Goal: Information Seeking & Learning: Check status

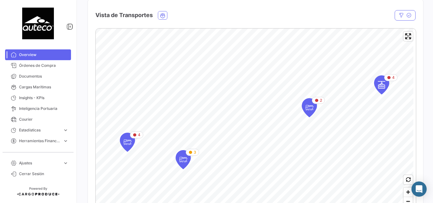
scroll to position [127, 0]
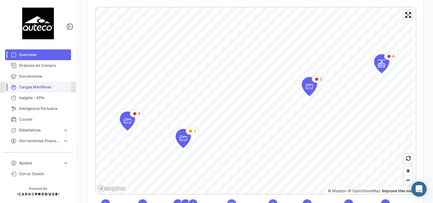
click at [31, 87] on span "Cargas Marítimas" at bounding box center [43, 87] width 49 height 6
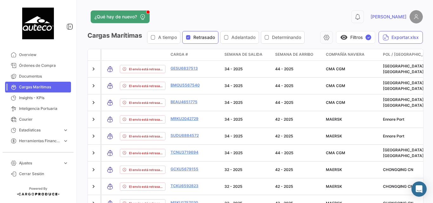
click at [202, 38] on span "Retrasado" at bounding box center [204, 37] width 22 height 6
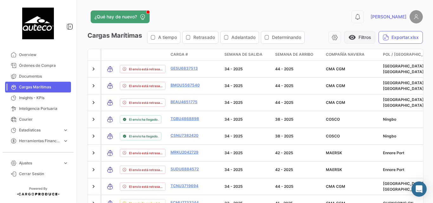
click at [359, 36] on button "visibility Filtros" at bounding box center [359, 37] width 31 height 13
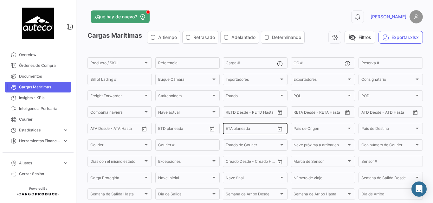
scroll to position [127, 0]
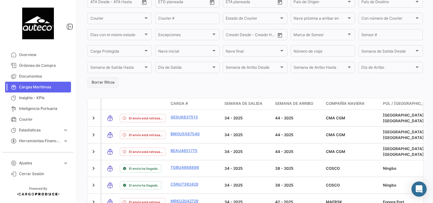
click at [104, 86] on button "Borrar filtros" at bounding box center [102, 82] width 31 height 10
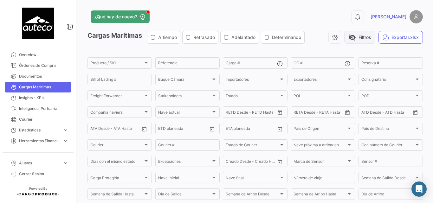
click at [359, 38] on button "visibility_off Filtros" at bounding box center [359, 37] width 31 height 13
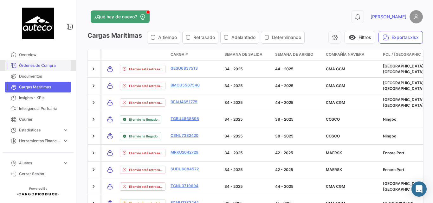
click at [43, 67] on span "Órdenes de Compra" at bounding box center [43, 66] width 49 height 6
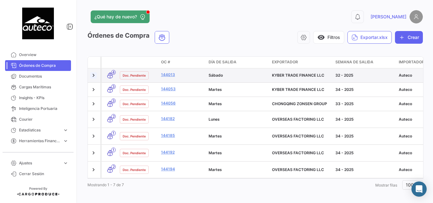
click at [91, 78] on link at bounding box center [93, 75] width 6 height 6
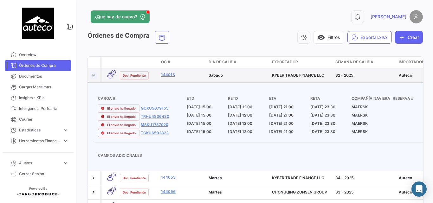
click at [94, 74] on link at bounding box center [93, 75] width 6 height 6
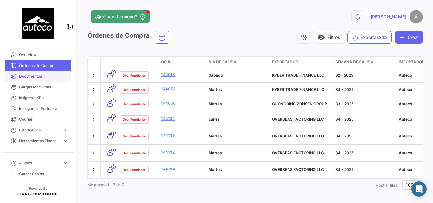
click at [38, 77] on span "Documentos" at bounding box center [43, 77] width 49 height 6
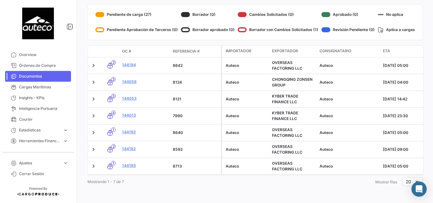
click at [31, 74] on span "Documentos" at bounding box center [43, 77] width 49 height 6
click at [34, 65] on span "Órdenes de Compra" at bounding box center [43, 66] width 49 height 6
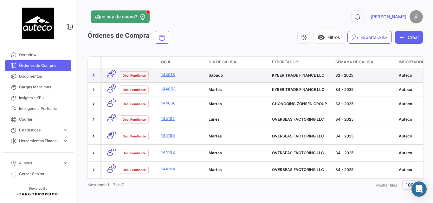
click at [94, 75] on link at bounding box center [93, 75] width 6 height 6
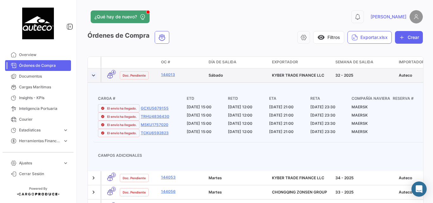
click at [94, 76] on link at bounding box center [93, 75] width 6 height 6
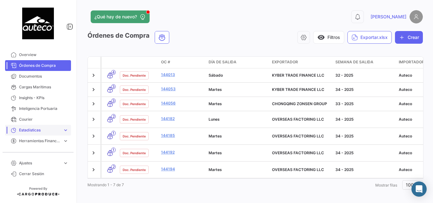
click at [28, 126] on link "Estadísticas expand_more" at bounding box center [38, 130] width 66 height 11
click at [40, 128] on span "Estadísticas" at bounding box center [39, 130] width 41 height 6
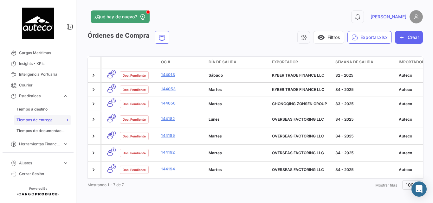
click at [36, 124] on link "Tiempos de entrega" at bounding box center [42, 120] width 57 height 10
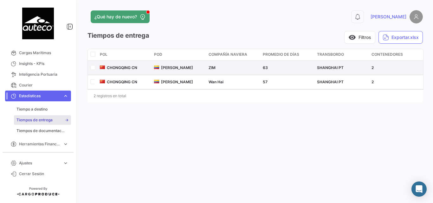
click at [104, 70] on div "CHONGQING CN" at bounding box center [124, 68] width 49 height 6
click at [93, 69] on input "checkbox" at bounding box center [92, 67] width 4 height 4
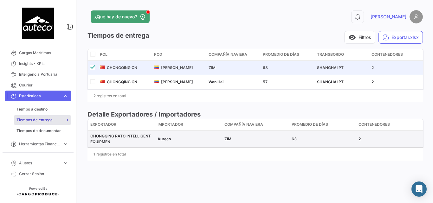
click at [117, 135] on span "CHONGQING RATO INTELLIGENT EQUIPMEN" at bounding box center [120, 139] width 61 height 10
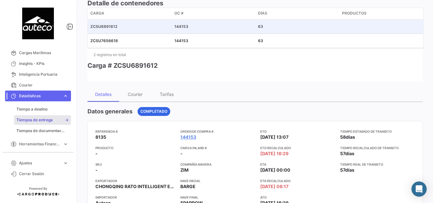
scroll to position [127, 0]
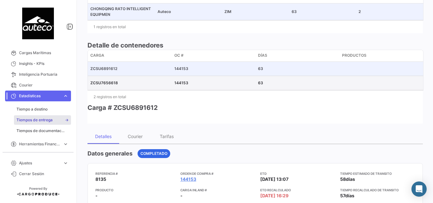
click at [116, 86] on div "ZCSU7656618" at bounding box center [129, 83] width 79 height 6
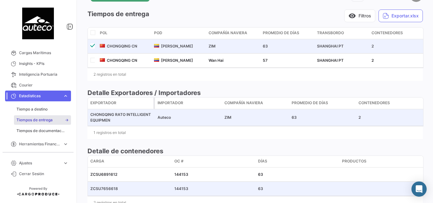
scroll to position [0, 0]
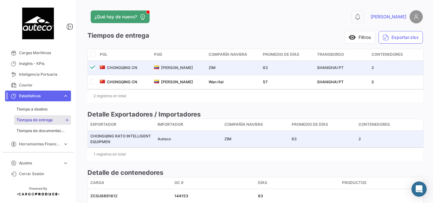
click at [93, 68] on input "checkbox" at bounding box center [92, 67] width 4 height 4
checkbox input "false"
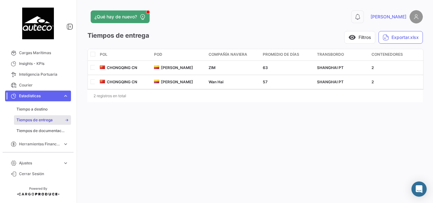
click at [27, 93] on span "Estadísticas" at bounding box center [39, 96] width 41 height 6
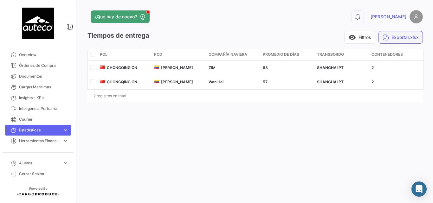
click at [401, 36] on button "Exportar.xlsx" at bounding box center [400, 37] width 44 height 13
click at [93, 54] on input "checkbox" at bounding box center [92, 54] width 4 height 4
checkbox input "true"
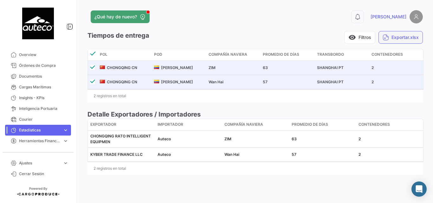
click at [399, 39] on button "Exportar.xlsx" at bounding box center [400, 37] width 44 height 13
click at [357, 37] on button "visibility Filtros" at bounding box center [359, 37] width 31 height 13
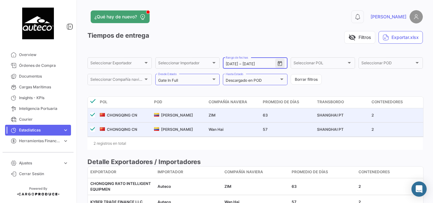
click at [279, 63] on icon "Open calendar" at bounding box center [280, 63] width 4 height 5
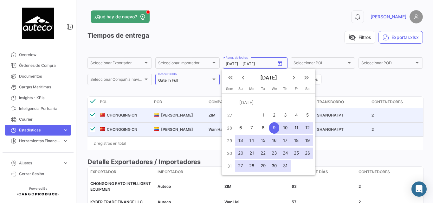
click at [231, 75] on mat-icon "keyboard_double_arrow_left" at bounding box center [231, 78] width 8 height 8
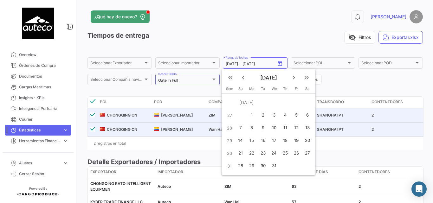
click at [254, 115] on div "1" at bounding box center [252, 115] width 10 height 11
type input "[DATE]"
click at [306, 78] on mat-icon "keyboard_double_arrow_right" at bounding box center [307, 78] width 8 height 8
click at [292, 77] on mat-icon "keyboard_arrow_right" at bounding box center [294, 78] width 8 height 8
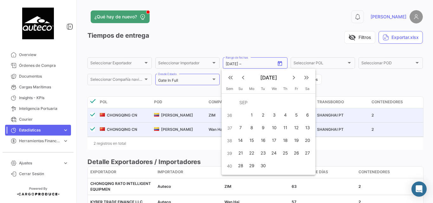
click at [292, 77] on mat-icon "keyboard_arrow_right" at bounding box center [294, 78] width 8 height 8
click at [265, 115] on div "7" at bounding box center [263, 115] width 10 height 11
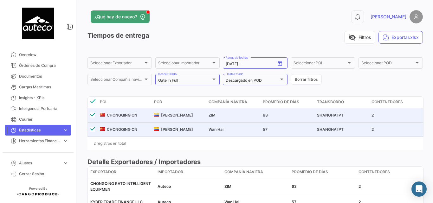
type input "[DATE]"
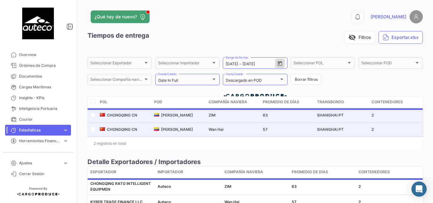
checkbox input "false"
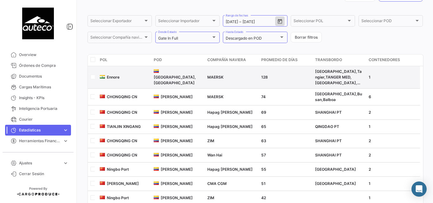
scroll to position [73, 0]
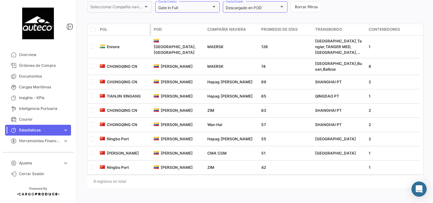
click at [106, 30] on span "POL" at bounding box center [104, 30] width 8 height 6
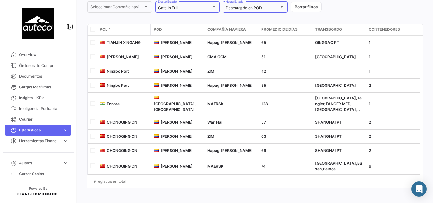
click at [108, 30] on span at bounding box center [109, 30] width 4 height 6
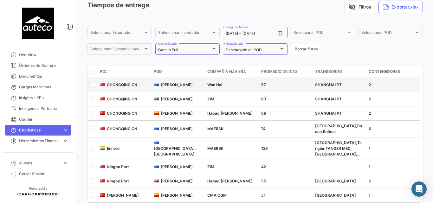
scroll to position [0, 0]
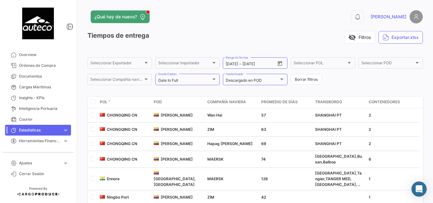
click at [51, 131] on span "Estadísticas" at bounding box center [39, 130] width 41 height 6
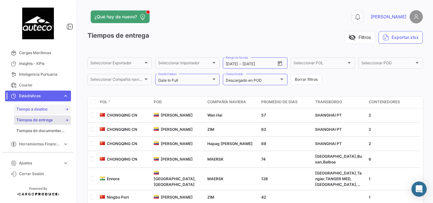
click at [42, 108] on span "Tiempo a destino" at bounding box center [31, 110] width 31 height 6
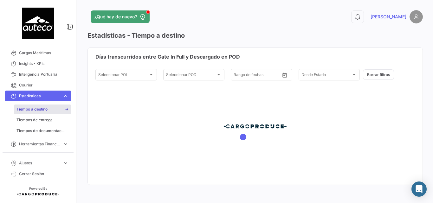
type input "[DATE]"
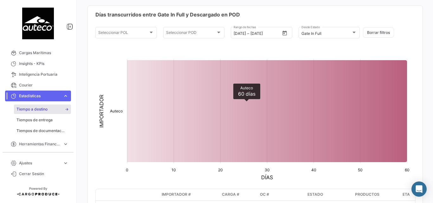
scroll to position [21, 0]
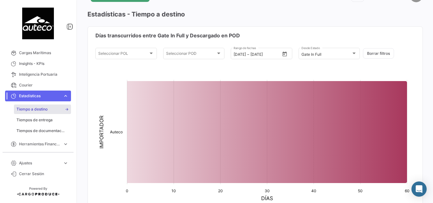
click at [49, 96] on span "Estadísticas" at bounding box center [39, 96] width 41 height 6
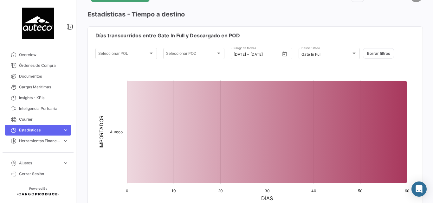
click at [34, 127] on link "Estadísticas expand_more" at bounding box center [38, 130] width 66 height 11
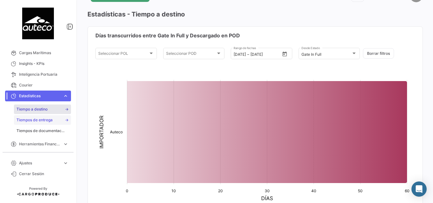
click at [34, 122] on span "Tiempos de entrega" at bounding box center [34, 120] width 36 height 6
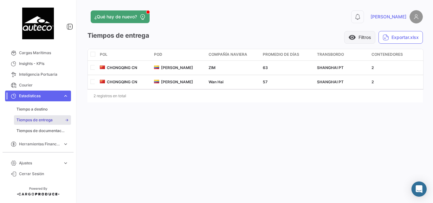
click at [357, 38] on button "visibility Filtros" at bounding box center [359, 37] width 31 height 13
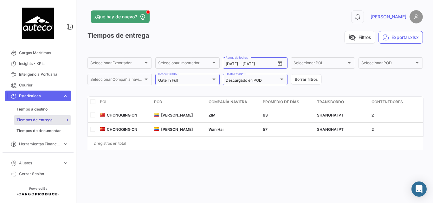
click at [49, 94] on span "Estadísticas" at bounding box center [39, 96] width 41 height 6
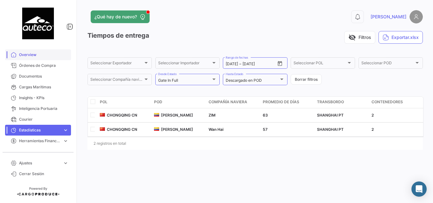
click at [28, 56] on span "Overview" at bounding box center [43, 55] width 49 height 6
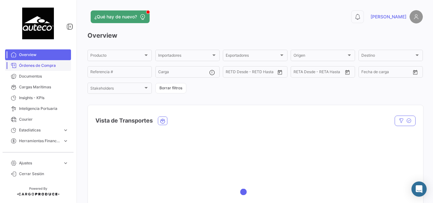
click at [39, 65] on span "Órdenes de Compra" at bounding box center [43, 66] width 49 height 6
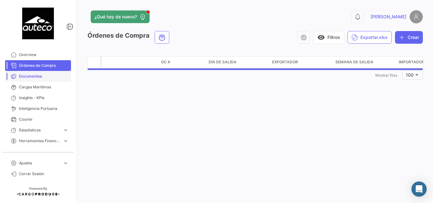
click at [31, 74] on span "Documentos" at bounding box center [43, 77] width 49 height 6
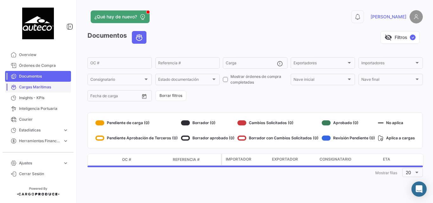
click at [28, 84] on span "Cargas Marítimas" at bounding box center [43, 87] width 49 height 6
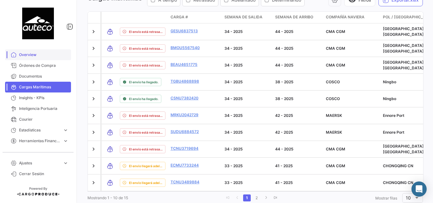
click at [19, 55] on span "Overview" at bounding box center [43, 55] width 49 height 6
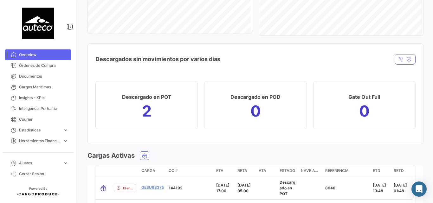
scroll to position [655, 0]
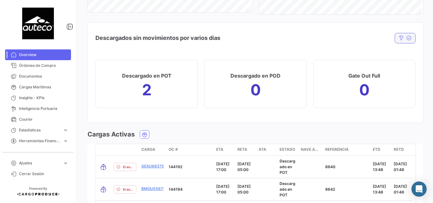
click at [399, 38] on icon "button" at bounding box center [401, 38] width 5 height 5
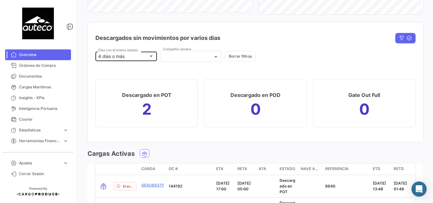
click at [155, 57] on div "4 [PERSON_NAME] o más [PERSON_NAME] con el mismo estado" at bounding box center [125, 56] width 61 height 10
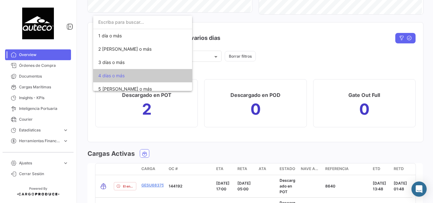
scroll to position [37, 0]
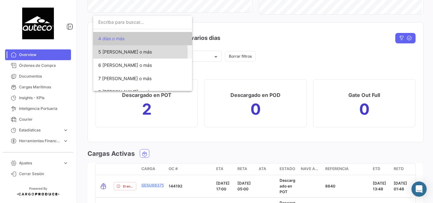
click at [117, 53] on span "5 [PERSON_NAME] o más" at bounding box center [125, 51] width 54 height 5
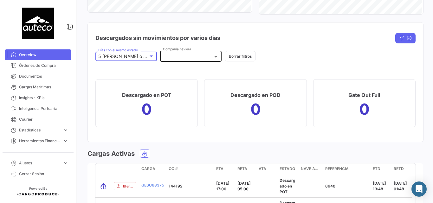
click at [204, 57] on div at bounding box center [191, 57] width 56 height 5
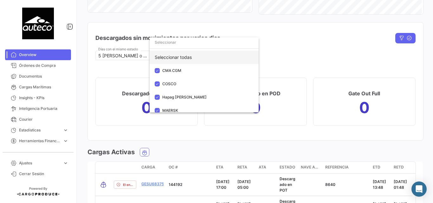
click at [191, 58] on div "Seleccionar todas" at bounding box center [204, 57] width 109 height 13
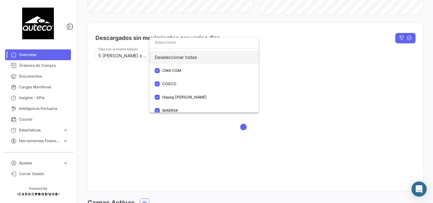
click at [191, 58] on div "Deseleccionar todas" at bounding box center [204, 57] width 109 height 13
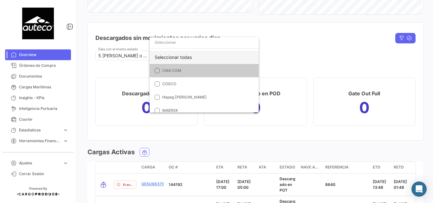
click at [209, 58] on div "Seleccionar todas" at bounding box center [204, 57] width 109 height 13
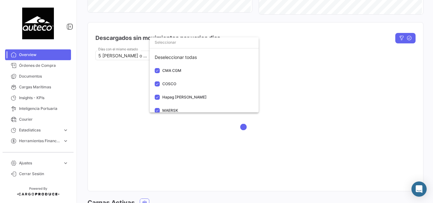
click at [306, 40] on div at bounding box center [216, 101] width 433 height 203
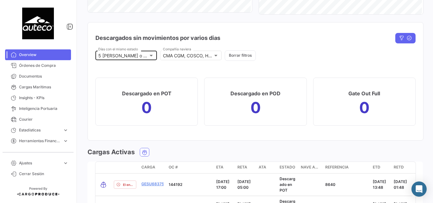
click at [152, 56] on div at bounding box center [151, 55] width 6 height 5
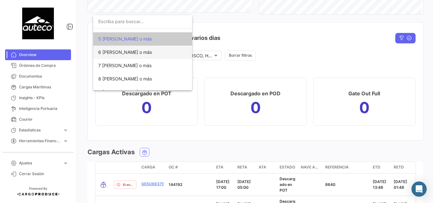
scroll to position [28, 0]
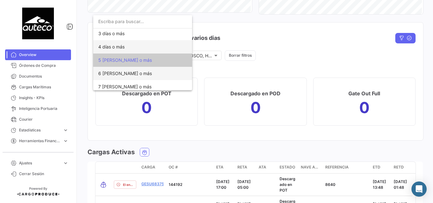
click at [130, 50] on span "4 días o más" at bounding box center [142, 46] width 89 height 13
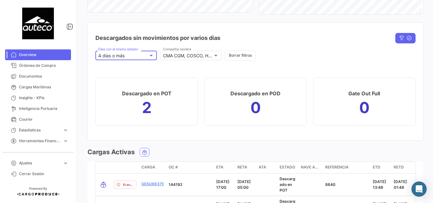
click at [150, 110] on h1 "2" at bounding box center [147, 108] width 10 height 10
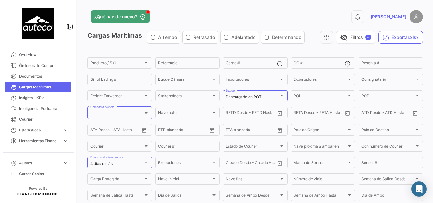
scroll to position [63, 0]
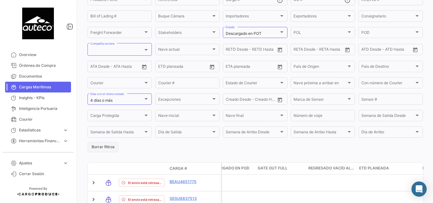
click at [100, 144] on button "Borrar filtros" at bounding box center [102, 147] width 31 height 10
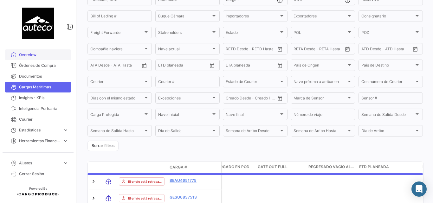
click at [30, 56] on span "Overview" at bounding box center [43, 55] width 49 height 6
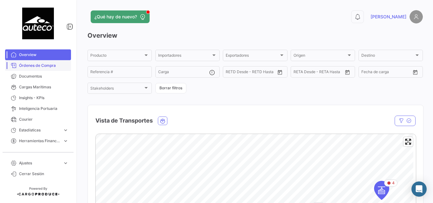
click at [35, 63] on span "Órdenes de Compra" at bounding box center [43, 66] width 49 height 6
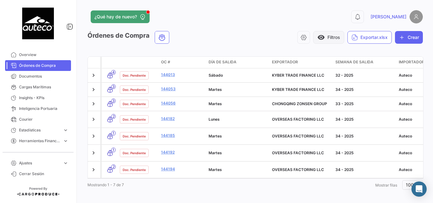
click at [334, 38] on button "visibility Filtros" at bounding box center [328, 37] width 31 height 13
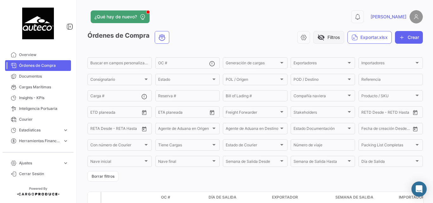
click at [334, 38] on button "visibility_off Filtros" at bounding box center [328, 37] width 31 height 13
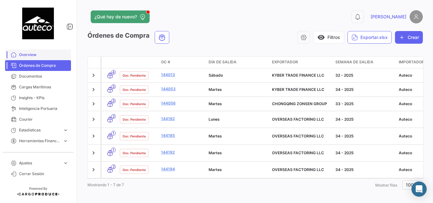
click at [28, 54] on span "Overview" at bounding box center [43, 55] width 49 height 6
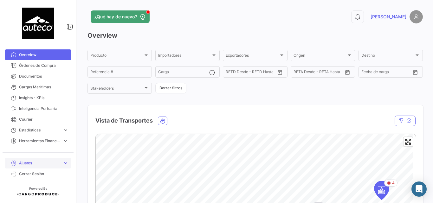
click at [43, 163] on span "Ajustes" at bounding box center [39, 163] width 41 height 6
click at [37, 161] on link "Usuarios" at bounding box center [42, 161] width 57 height 10
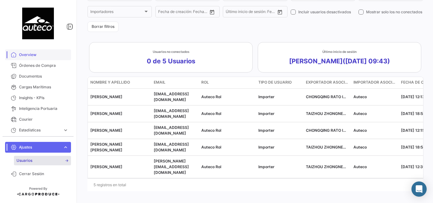
click at [47, 54] on span "Overview" at bounding box center [43, 55] width 49 height 6
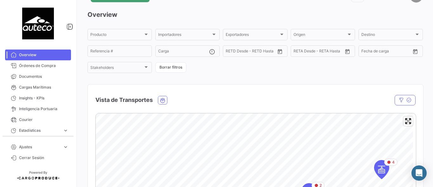
scroll to position [84, 0]
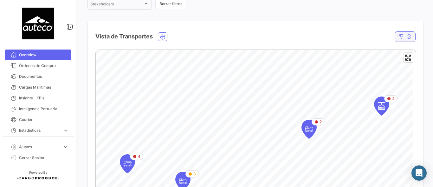
click at [399, 33] on button "button" at bounding box center [405, 36] width 21 height 10
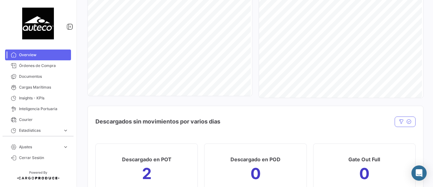
scroll to position [655, 0]
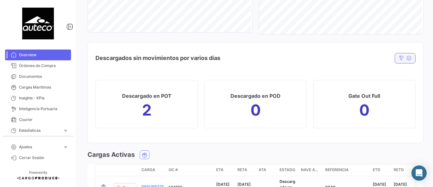
click at [399, 58] on icon "button" at bounding box center [401, 57] width 5 height 5
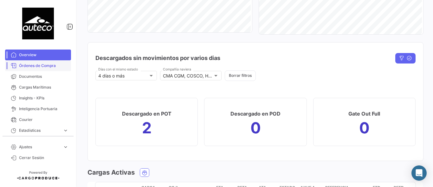
click at [38, 67] on span "Órdenes de Compra" at bounding box center [43, 66] width 49 height 6
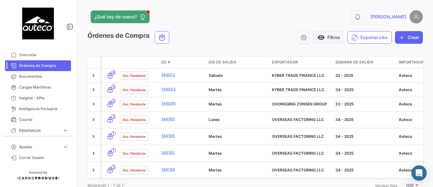
click at [324, 39] on button "visibility Filtros" at bounding box center [328, 37] width 31 height 13
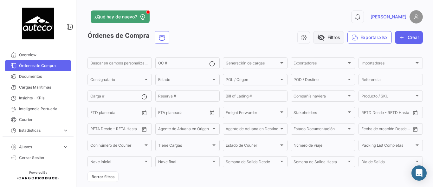
click at [329, 36] on button "visibility_off Filtros" at bounding box center [328, 37] width 31 height 13
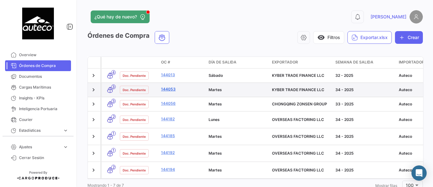
click at [166, 91] on link "144053" at bounding box center [182, 89] width 42 height 6
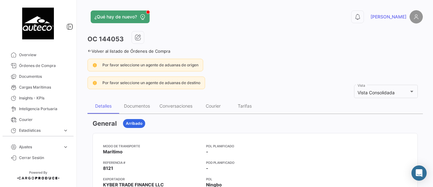
scroll to position [63, 0]
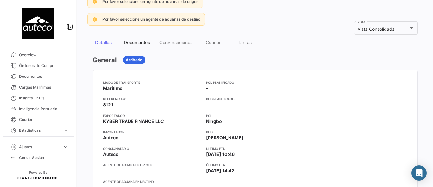
click at [133, 40] on div "Documentos" at bounding box center [137, 42] width 26 height 5
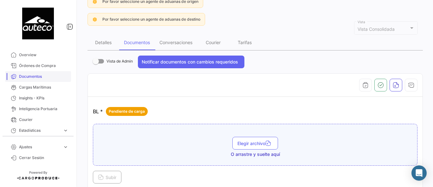
click at [33, 78] on span "Documentos" at bounding box center [43, 77] width 49 height 6
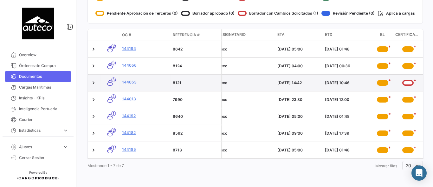
scroll to position [0, 157]
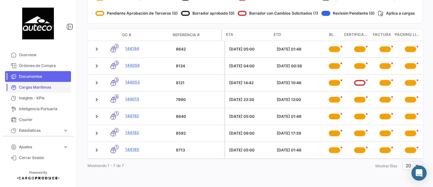
click at [25, 89] on span "Cargas Marítimas" at bounding box center [43, 87] width 49 height 6
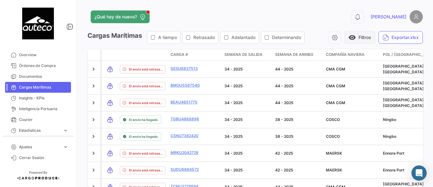
click at [359, 37] on button "visibility Filtros" at bounding box center [359, 37] width 31 height 13
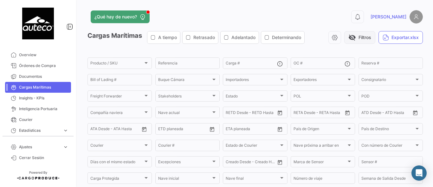
click at [357, 43] on button "visibility_off Filtros" at bounding box center [359, 37] width 31 height 13
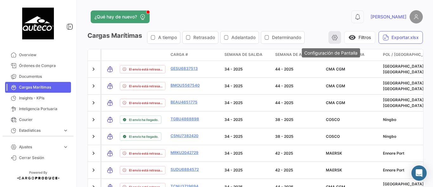
click at [332, 37] on icon "button" at bounding box center [335, 37] width 6 height 6
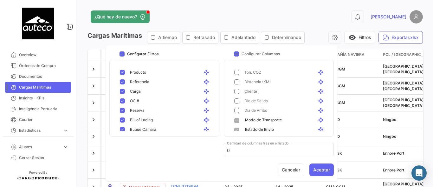
click at [303, 19] on div "0 [PERSON_NAME]" at bounding box center [347, 16] width 151 height 13
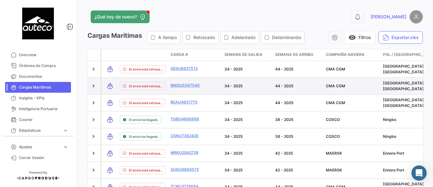
scroll to position [21, 0]
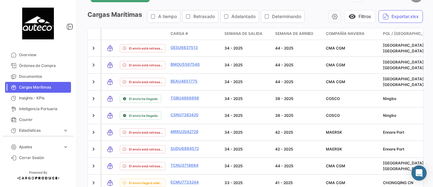
click at [333, 9] on app-header "¿Qué hay de nuevo? 0 [PERSON_NAME]" at bounding box center [254, -1] width 335 height 21
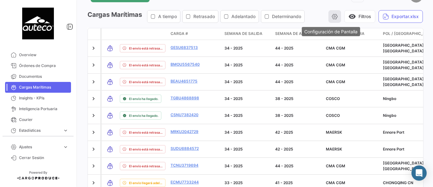
click at [332, 19] on icon "button" at bounding box center [335, 16] width 6 height 6
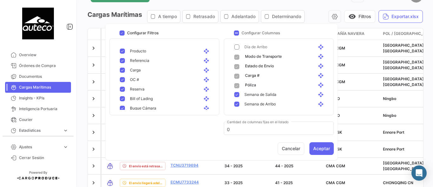
scroll to position [84, 0]
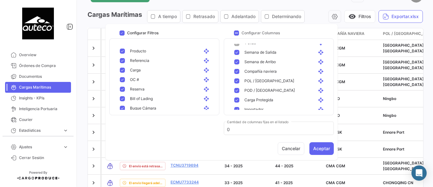
click at [315, 20] on div "visibility Filtros Exportar.xlsx" at bounding box center [366, 16] width 113 height 13
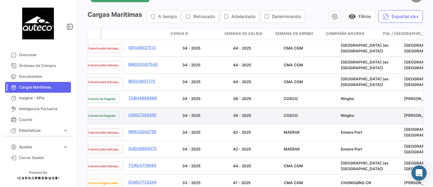
scroll to position [0, 0]
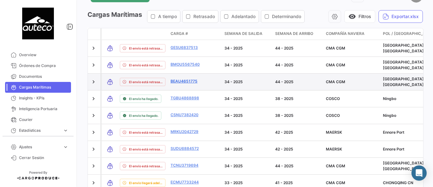
click at [191, 80] on link "BEAU4651775" at bounding box center [187, 81] width 33 height 6
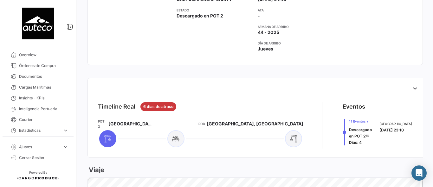
scroll to position [275, 0]
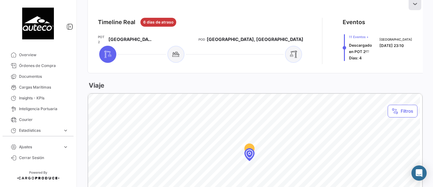
click at [412, 5] on icon at bounding box center [415, 4] width 6 height 6
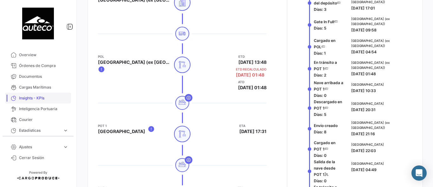
scroll to position [13, 0]
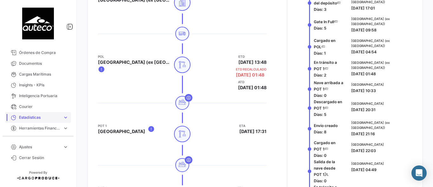
click at [29, 116] on span "Estadísticas" at bounding box center [39, 117] width 41 height 6
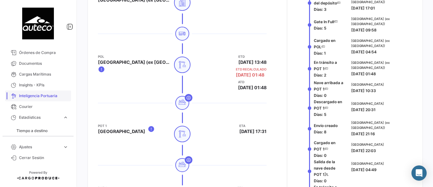
scroll to position [50, 0]
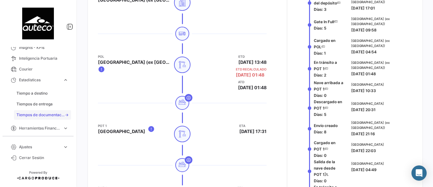
click at [30, 115] on span "Tiempos de documentación" at bounding box center [40, 115] width 48 height 6
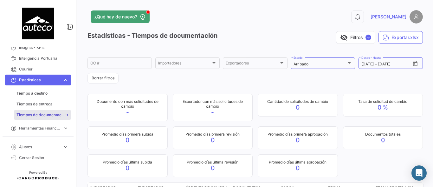
scroll to position [42, 0]
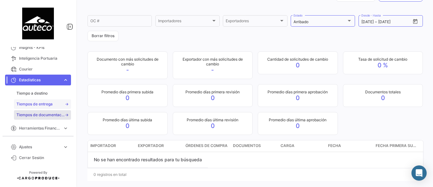
click at [31, 106] on span "Tiempos de entrega" at bounding box center [34, 104] width 36 height 6
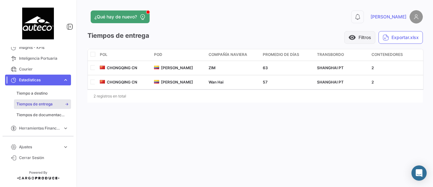
click at [358, 36] on button "visibility Filtros" at bounding box center [359, 37] width 31 height 13
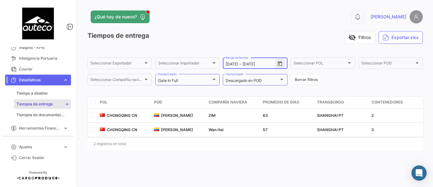
click at [278, 62] on icon "Open calendar" at bounding box center [280, 63] width 4 height 5
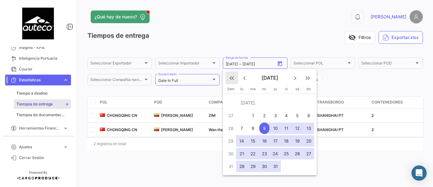
click at [232, 77] on mat-icon "keyboard_double_arrow_left" at bounding box center [232, 78] width 8 height 8
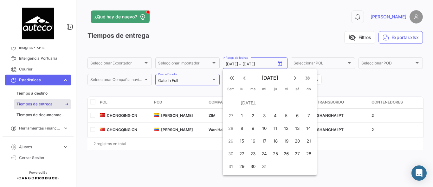
click at [256, 129] on div "9" at bounding box center [253, 127] width 10 height 11
type input "[DATE]"
click at [308, 78] on mat-icon "keyboard_double_arrow_right" at bounding box center [308, 78] width 8 height 8
click at [294, 79] on mat-icon "keyboard_arrow_right" at bounding box center [295, 78] width 8 height 8
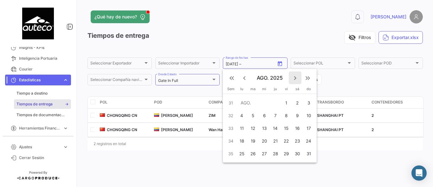
click at [294, 79] on mat-icon "keyboard_arrow_right" at bounding box center [295, 78] width 8 height 8
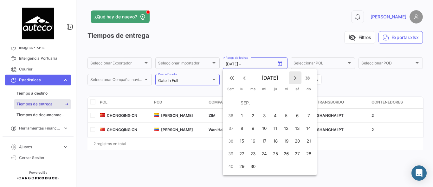
click at [295, 79] on mat-icon "keyboard_arrow_right" at bounding box center [295, 78] width 8 height 8
click at [252, 127] on div "7" at bounding box center [253, 127] width 10 height 11
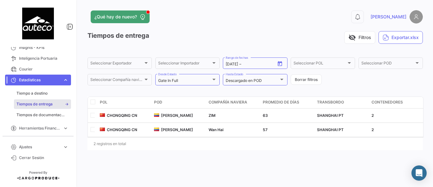
type input "[DATE]"
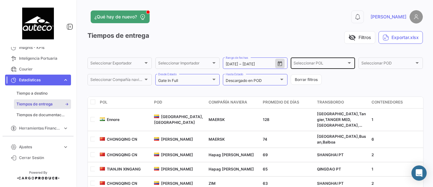
scroll to position [84, 0]
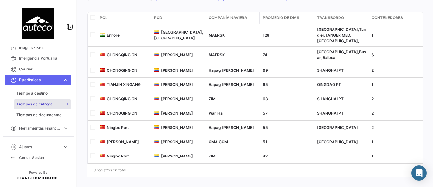
click at [221, 18] on span "Compañía Naviera" at bounding box center [228, 18] width 39 height 6
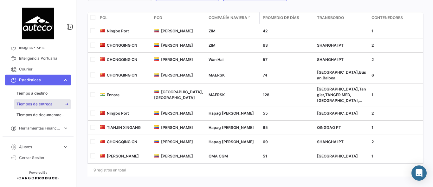
click at [221, 18] on span "Compañía Naviera" at bounding box center [228, 18] width 39 height 6
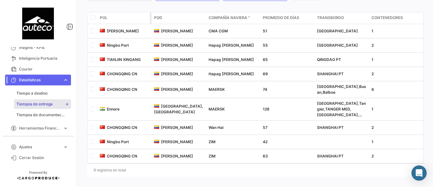
click at [105, 19] on span "POL" at bounding box center [104, 18] width 8 height 6
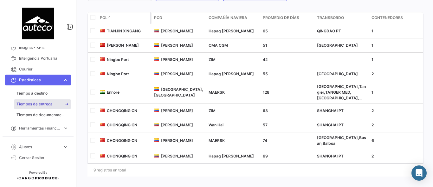
click at [105, 19] on span "POL" at bounding box center [104, 18] width 8 height 6
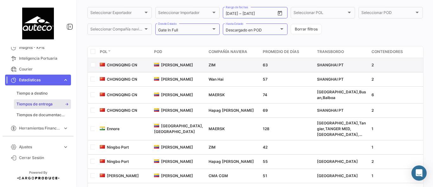
scroll to position [72, 0]
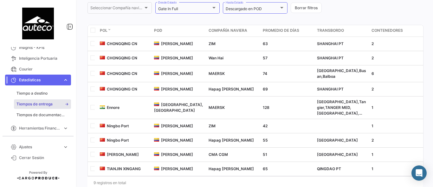
click at [50, 78] on span "Estadísticas" at bounding box center [39, 80] width 41 height 6
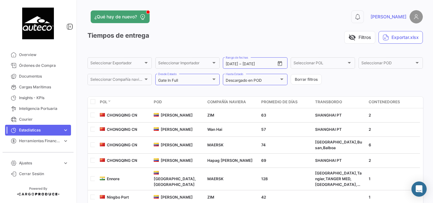
scroll to position [0, 0]
click at [41, 85] on span "Cargas Marítimas" at bounding box center [43, 87] width 49 height 6
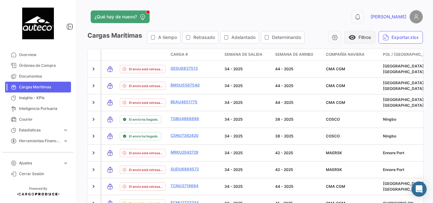
click at [354, 40] on button "visibility Filtros" at bounding box center [359, 37] width 31 height 13
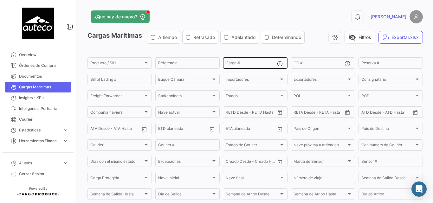
click at [242, 64] on input "Carga #" at bounding box center [251, 64] width 51 height 4
click at [243, 65] on input "Carga #" at bounding box center [251, 64] width 51 height 4
paste input "OOLU9952869"
type input "OOLU9952869"
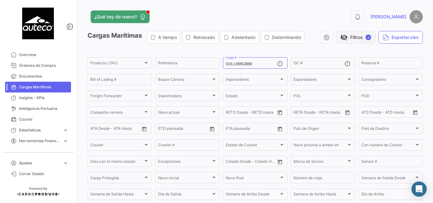
click at [350, 40] on button "visibility_off Filtros ✓" at bounding box center [355, 37] width 39 height 13
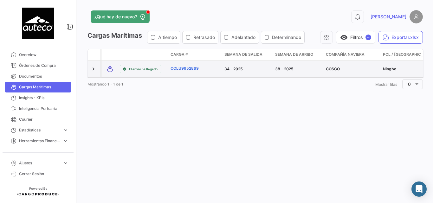
click at [184, 66] on link "OOLU9952869" at bounding box center [187, 69] width 33 height 6
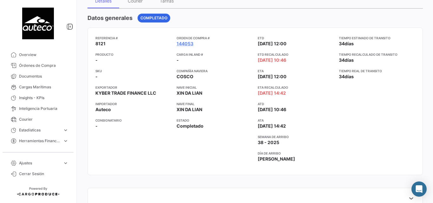
scroll to position [148, 0]
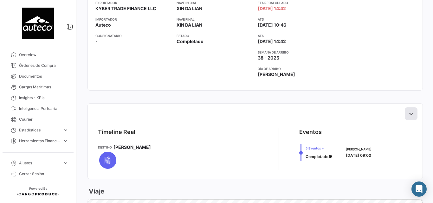
click at [407, 117] on button at bounding box center [411, 113] width 13 height 13
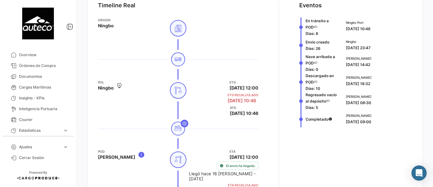
scroll to position [275, 0]
click at [31, 54] on span "Overview" at bounding box center [43, 55] width 49 height 6
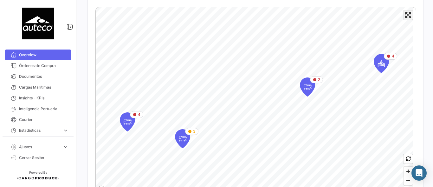
scroll to position [148, 0]
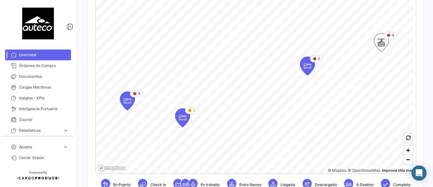
click at [385, 42] on icon "Map marker" at bounding box center [381, 42] width 9 height 13
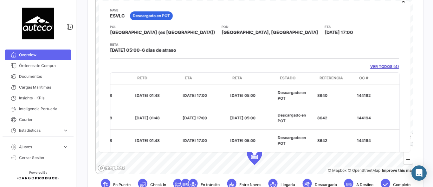
scroll to position [0, 215]
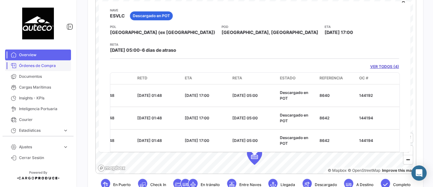
click at [30, 64] on span "Órdenes de Compra" at bounding box center [43, 66] width 49 height 6
